Goal: Entertainment & Leisure: Browse casually

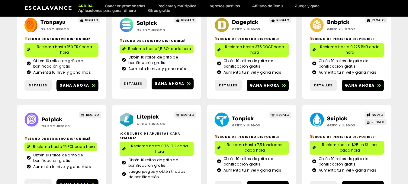
scroll to position [382, 0]
click at [78, 182] on font "Gana ahora" at bounding box center [75, 184] width 30 height 5
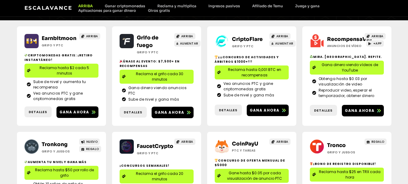
scroll to position [20, 0]
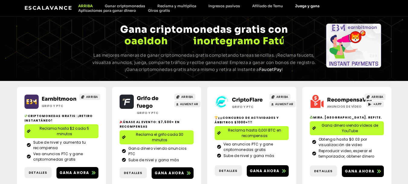
click at [307, 6] on font "Juega y gana" at bounding box center [307, 6] width 24 height 5
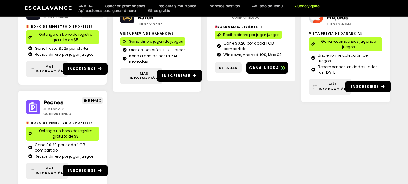
scroll to position [61, 0]
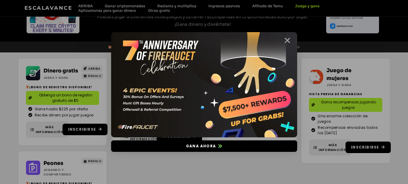
click at [288, 39] on icon "Cerca" at bounding box center [288, 41] width 8 height 8
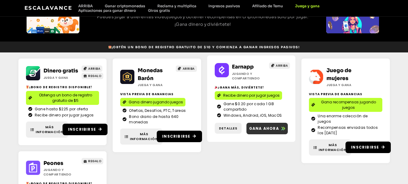
click at [272, 125] on link "Gana ahora" at bounding box center [268, 127] width 42 height 11
